Goal: Task Accomplishment & Management: Manage account settings

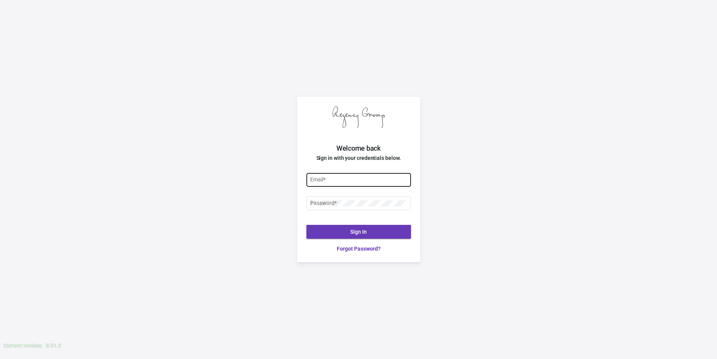
click at [340, 182] on input "Email *" at bounding box center [358, 180] width 97 height 6
type input "[PERSON_NAME][EMAIL_ADDRESS][DOMAIN_NAME]"
click at [379, 229] on button "Sign In" at bounding box center [359, 232] width 105 height 14
click at [372, 227] on button "Sign In" at bounding box center [359, 232] width 105 height 14
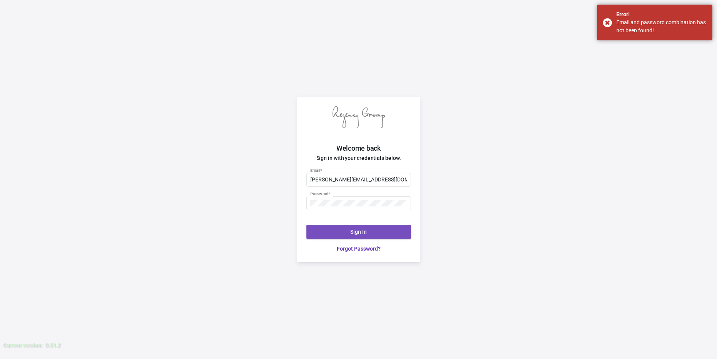
click at [370, 227] on button "Sign In" at bounding box center [359, 232] width 105 height 14
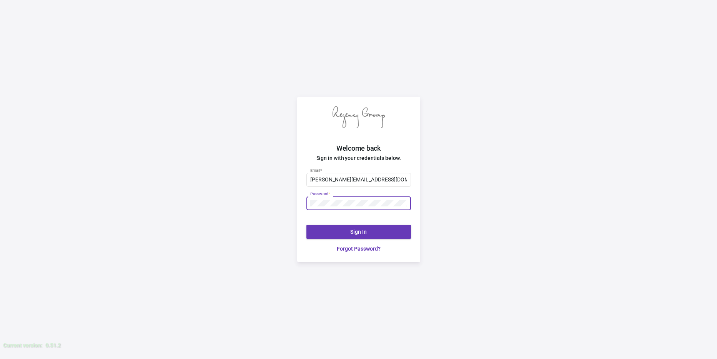
click at [310, 200] on div at bounding box center [310, 200] width 0 height 0
click at [356, 236] on button "Sign In" at bounding box center [359, 232] width 105 height 14
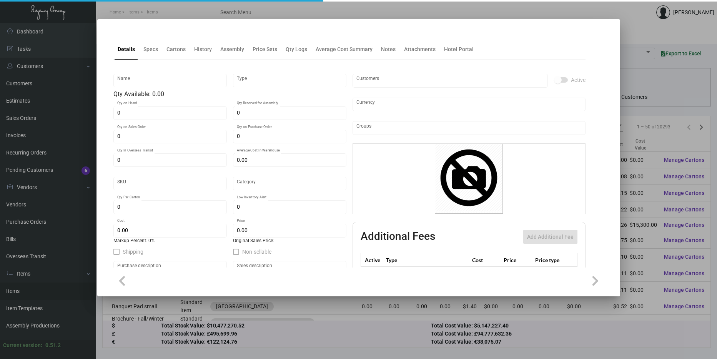
type input "Lids"
type input "Inventory"
type input "$ 0.00"
type input "1528"
type input "Standard"
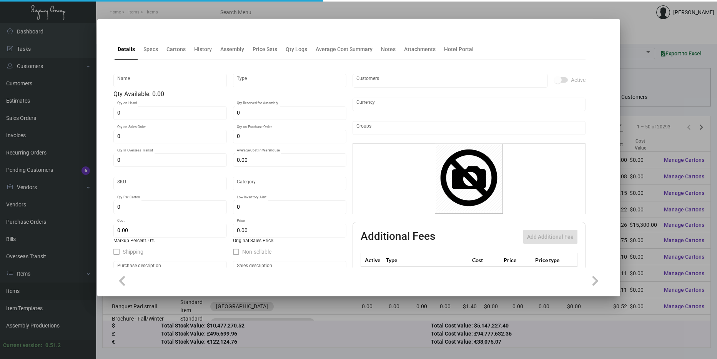
type input "1,000"
type input "$ 0.026"
type input "$ 0.045"
type textarea "Black dome coffee cup lids to fit 10oz. white paper coffee cup"
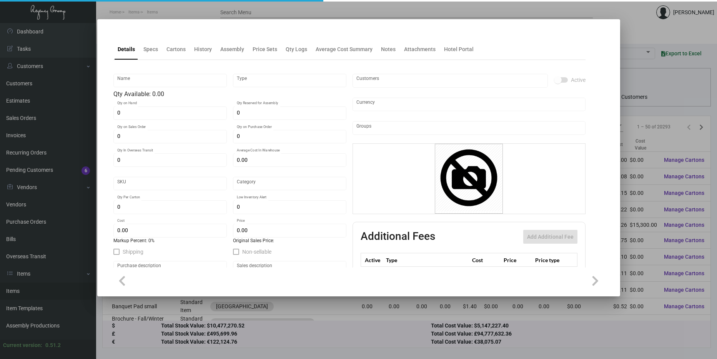
checkbox input "true"
type input "United States Dollar $"
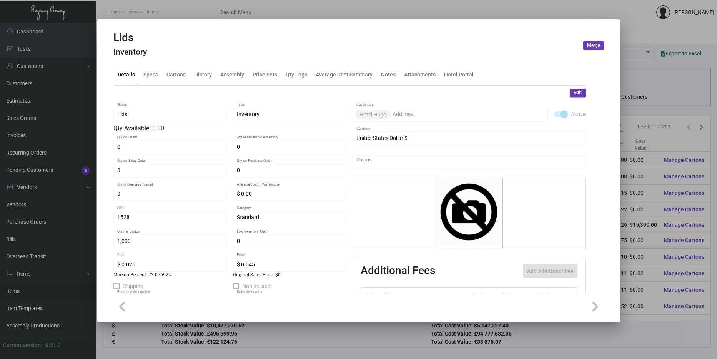
click at [173, 62] on mat-tab-group "Details Specs Cartons History Assembly Price Sets Qty Logs Average Cost Summary…" at bounding box center [349, 176] width 491 height 233
click at [189, 12] on div at bounding box center [358, 179] width 717 height 359
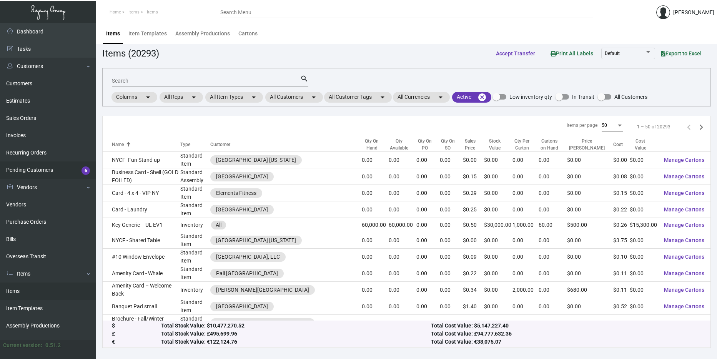
click at [58, 169] on link "Pending Customers 6" at bounding box center [48, 170] width 96 height 17
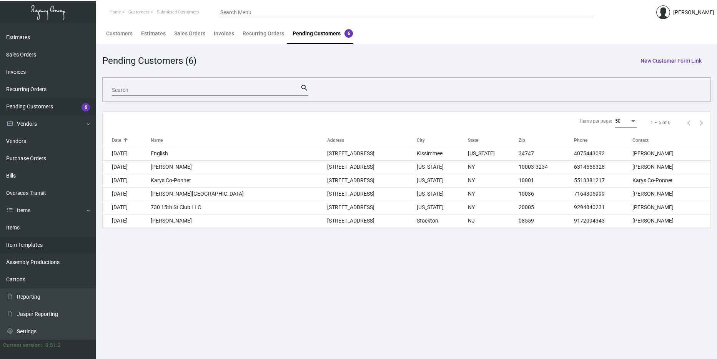
scroll to position [64, 0]
click at [63, 232] on link "Items" at bounding box center [48, 227] width 96 height 17
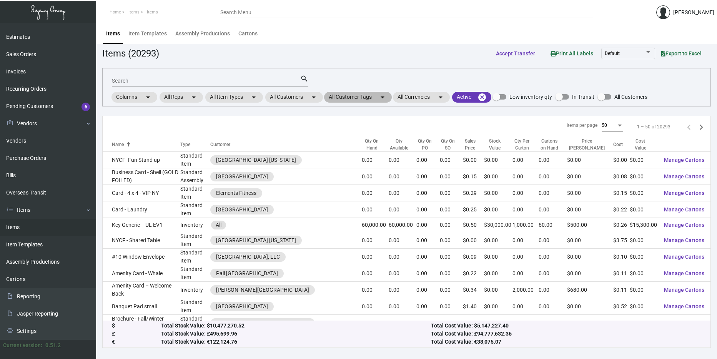
click at [357, 100] on mat-chip "All Customer Tags arrow_drop_down" at bounding box center [358, 97] width 68 height 11
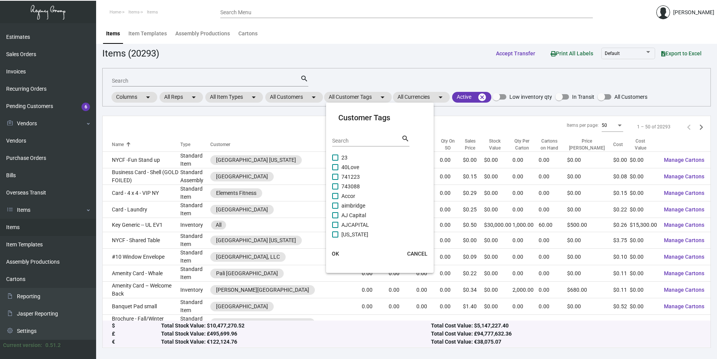
click at [366, 141] on input "Search" at bounding box center [366, 141] width 69 height 6
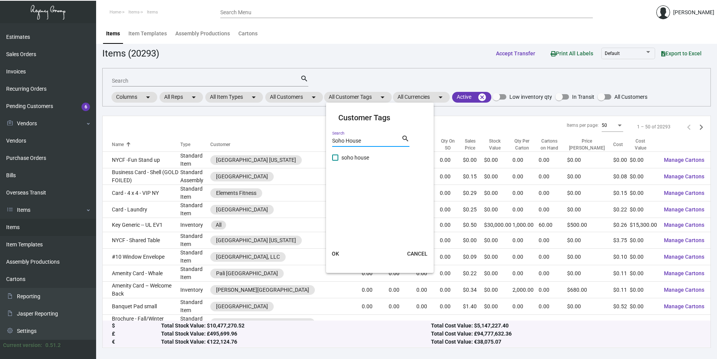
type input "Soho House"
click at [337, 159] on span at bounding box center [335, 158] width 6 height 6
click at [335, 161] on input "soho house" at bounding box center [335, 161] width 0 height 0
checkbox input "true"
click at [336, 254] on span "OK" at bounding box center [335, 254] width 7 height 6
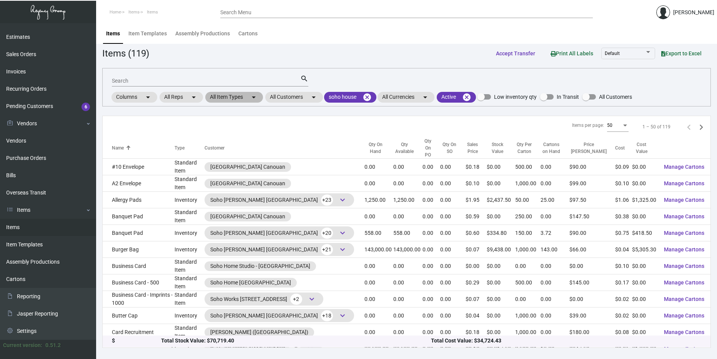
click at [222, 99] on mat-chip "All Item Types arrow_drop_down" at bounding box center [234, 97] width 58 height 11
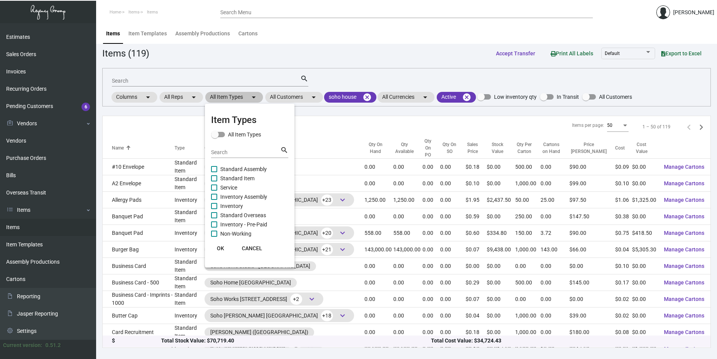
click at [222, 99] on div at bounding box center [358, 179] width 717 height 359
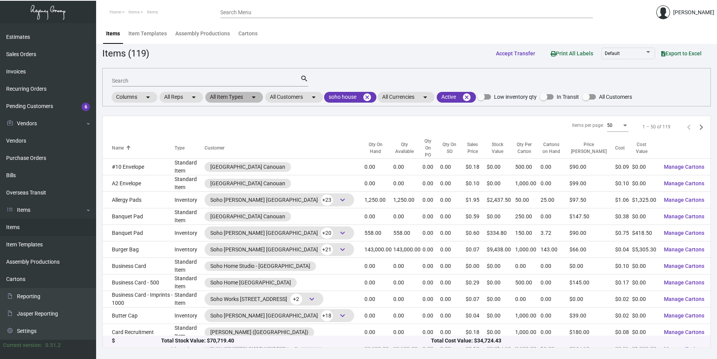
click at [232, 98] on mat-chip "All Item Types arrow_drop_down" at bounding box center [234, 97] width 58 height 11
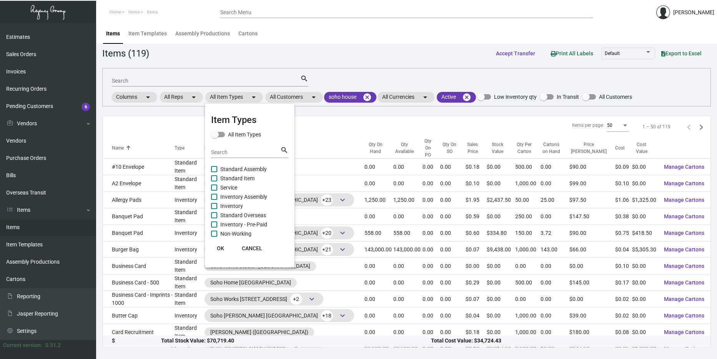
click at [225, 150] on input "Search" at bounding box center [245, 153] width 69 height 6
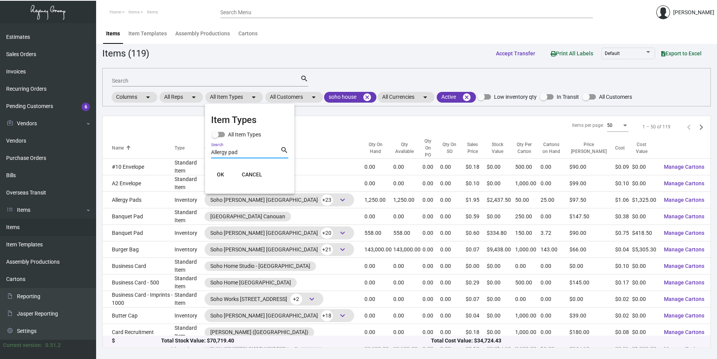
type input "Allergy pad"
click at [222, 179] on button "OK" at bounding box center [220, 175] width 25 height 14
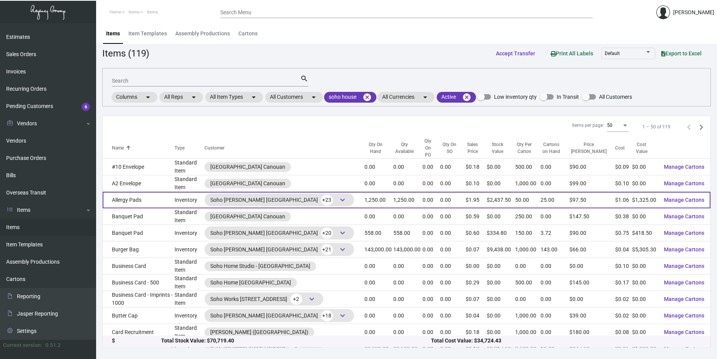
click at [338, 195] on span "keyboard_arrow_down" at bounding box center [342, 199] width 9 height 9
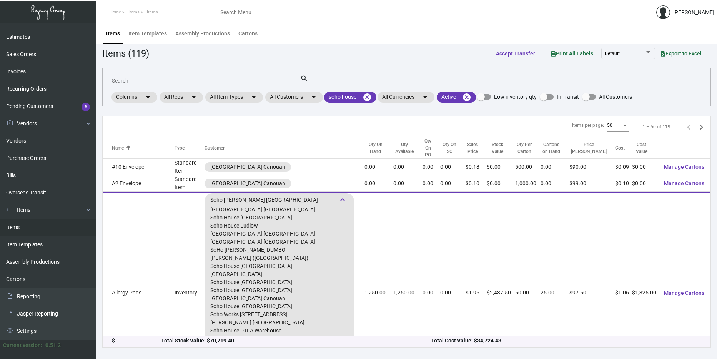
click at [338, 195] on span "keyboard_arrow_down" at bounding box center [342, 199] width 9 height 9
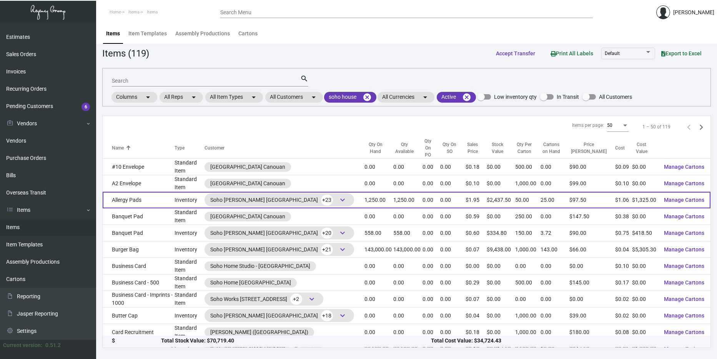
click at [168, 192] on td "Allergy Pads" at bounding box center [139, 200] width 72 height 17
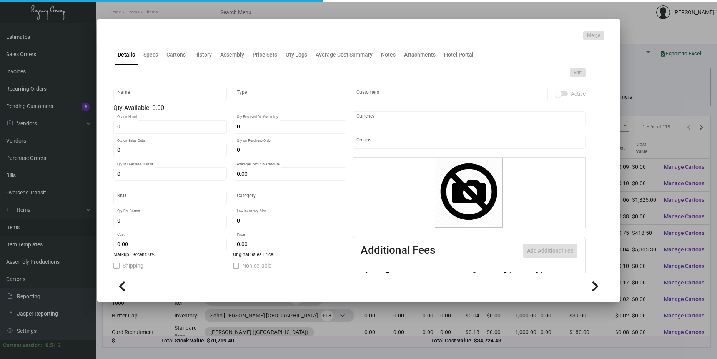
type input "Allergy Pads"
type input "Inventory"
type input "1,250"
type input "$ 5.875"
type input "SH-519-914"
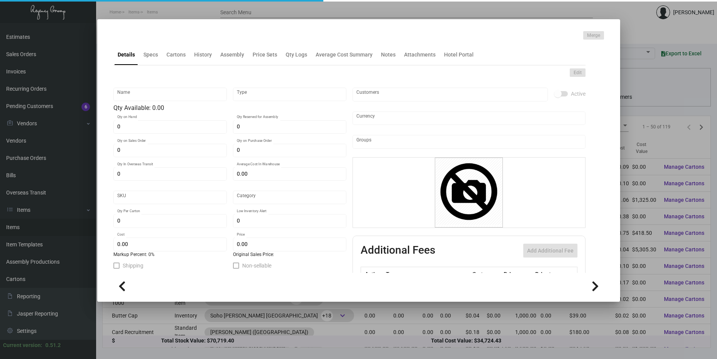
type input "Standard"
type input "50"
type input "250"
type input "$ 1.06"
type input "$ 1.95"
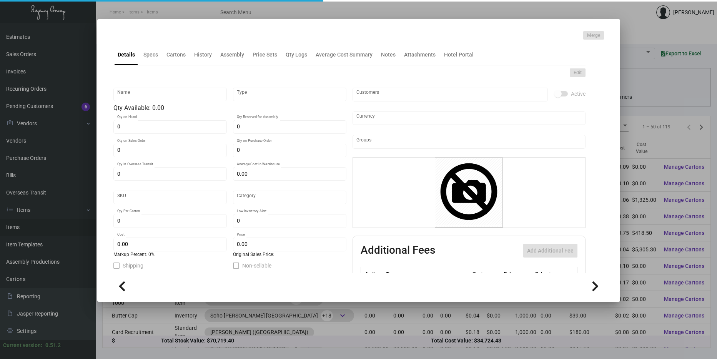
type textarea "Allergy sticky note pad: Size 3.75 x 4.92 , #50 smooth white text stock printin…"
checkbox input "true"
type input "United States Dollar $"
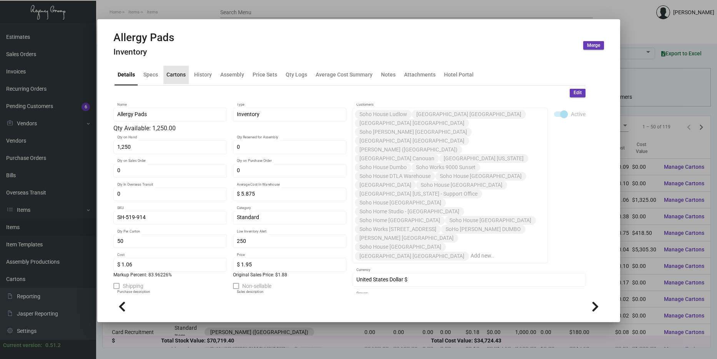
click at [178, 75] on div "Cartons" at bounding box center [176, 75] width 19 height 8
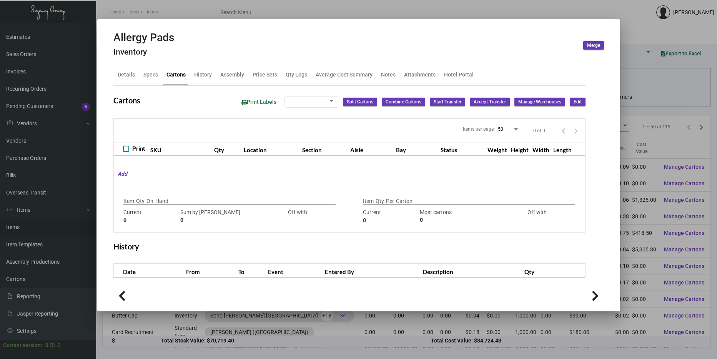
type input "1,250"
type input "800"
type input "+450"
type input "50"
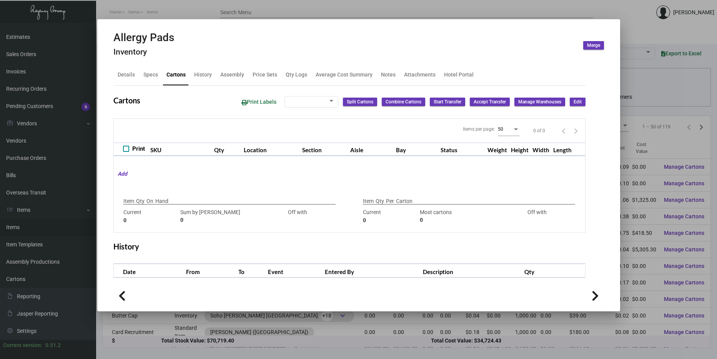
type input "0"
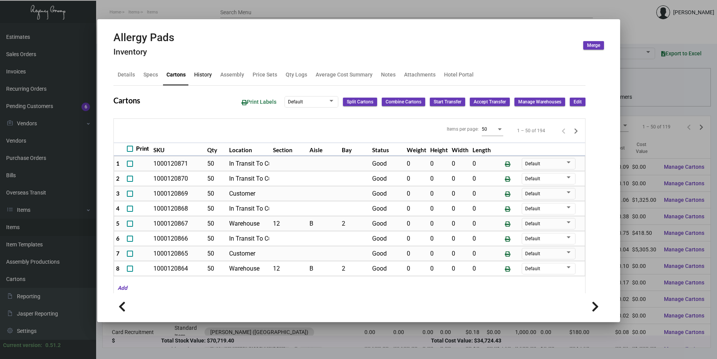
click at [203, 77] on div "History" at bounding box center [203, 75] width 18 height 8
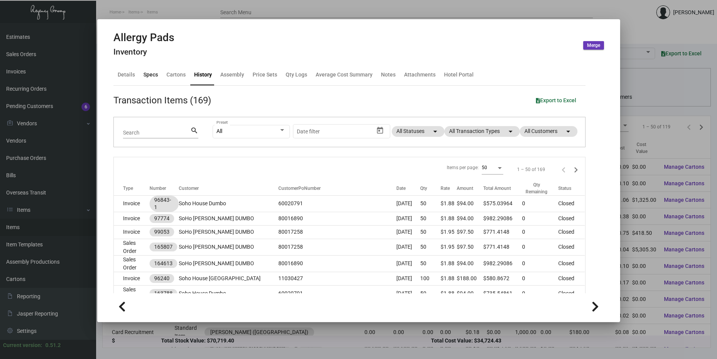
click at [147, 79] on div "Specs" at bounding box center [150, 75] width 15 height 8
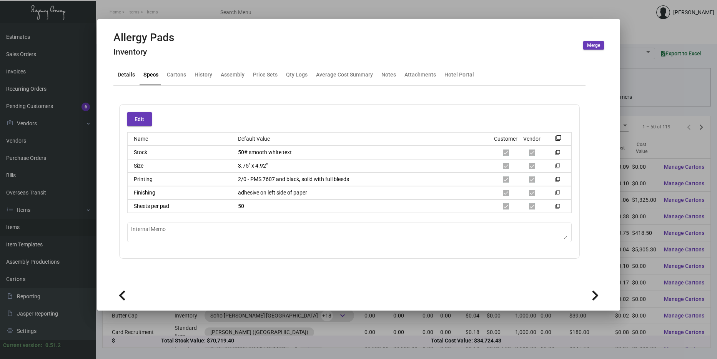
click at [128, 70] on div "Details" at bounding box center [126, 75] width 23 height 18
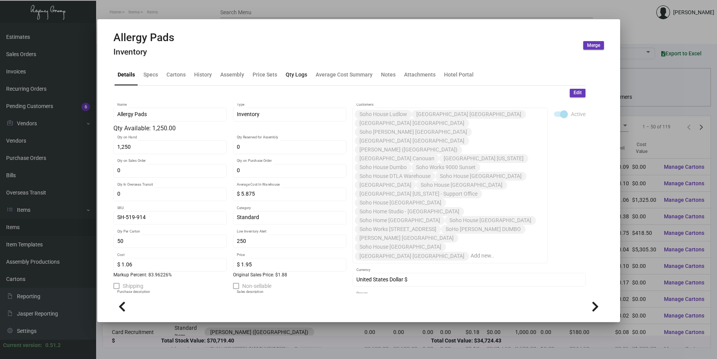
click at [294, 73] on div "Qty Logs" at bounding box center [297, 75] width 22 height 8
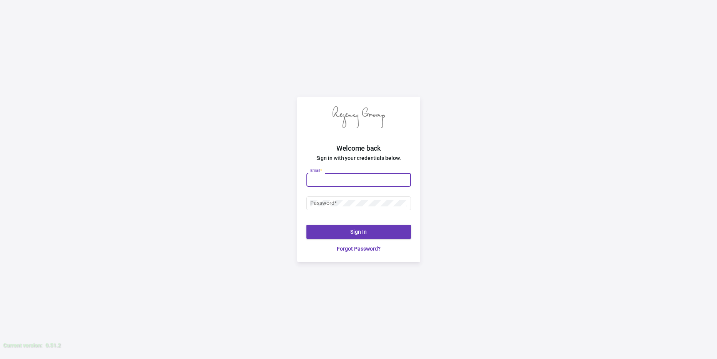
click at [337, 179] on input "Email *" at bounding box center [358, 180] width 97 height 6
type input "[PERSON_NAME][EMAIL_ADDRESS][DOMAIN_NAME]"
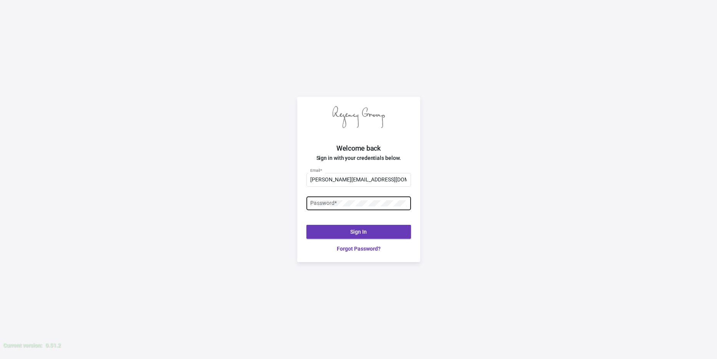
click at [354, 197] on div "Password *" at bounding box center [358, 202] width 97 height 15
click at [310, 200] on div at bounding box center [310, 200] width 0 height 0
